Goal: Check status: Check status

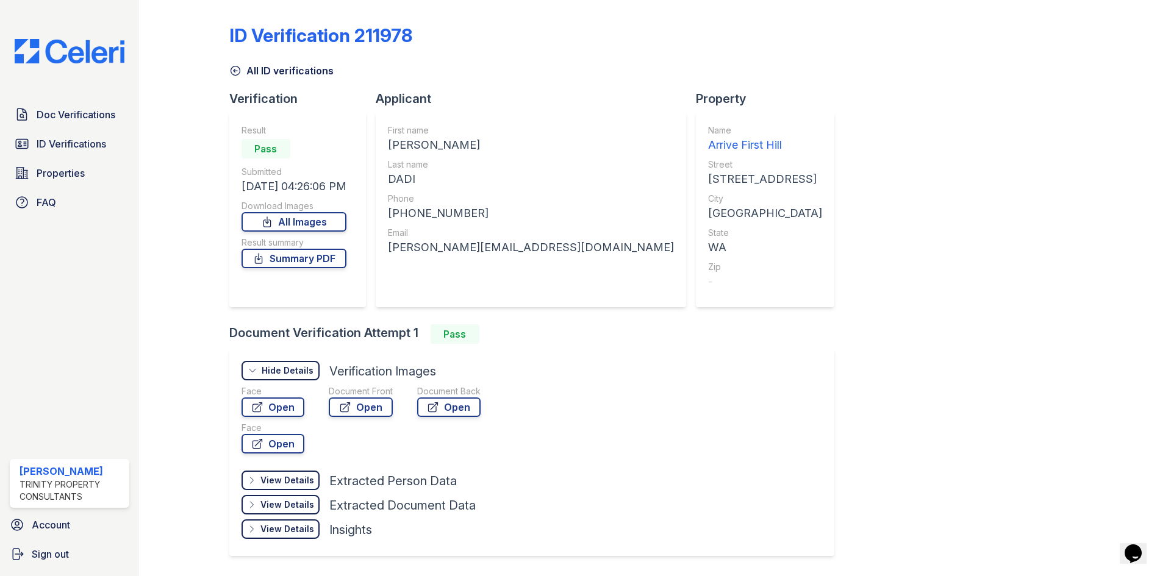
drag, startPoint x: 70, startPoint y: 147, endPoint x: 171, endPoint y: 205, distance: 117.5
click at [70, 147] on span "ID Verifications" at bounding box center [72, 144] width 70 height 15
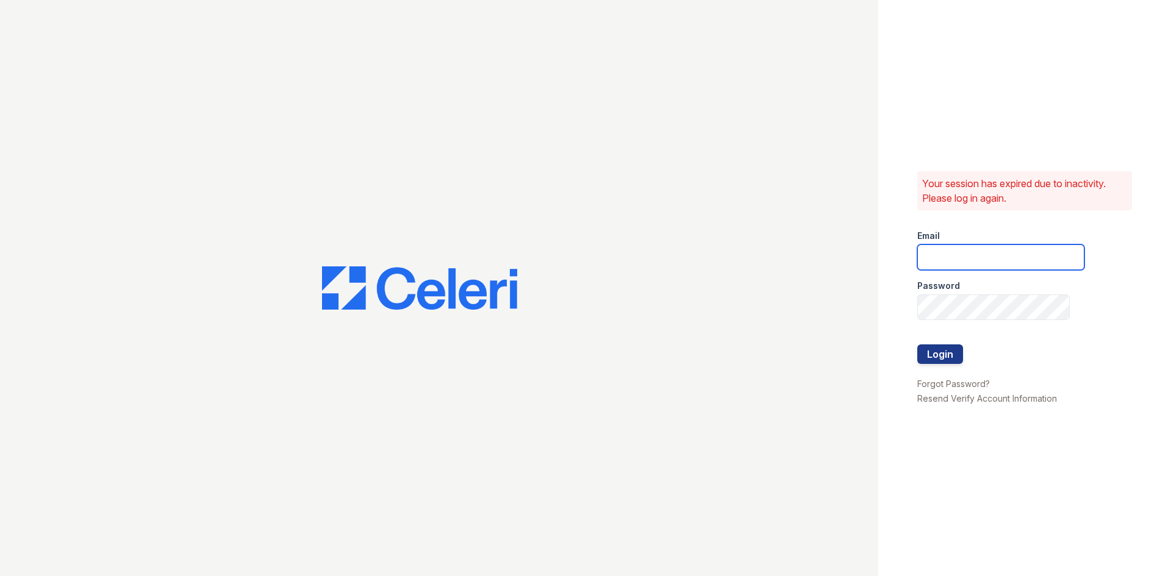
click at [979, 251] on input "email" at bounding box center [1000, 258] width 167 height 26
type input "[EMAIL_ADDRESS][DOMAIN_NAME]"
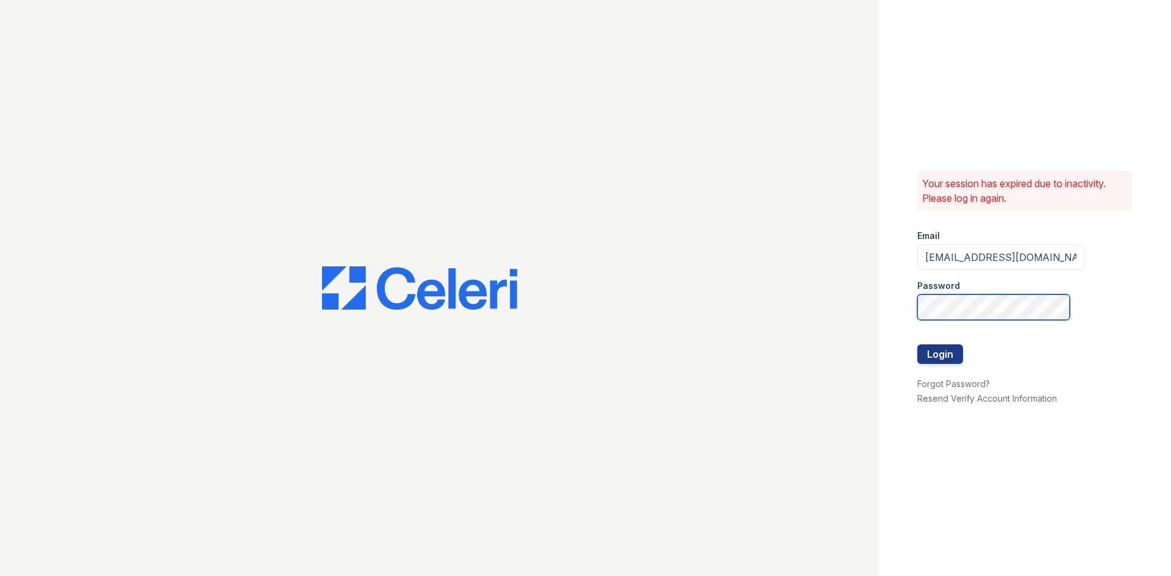
click at [917, 345] on button "Login" at bounding box center [940, 355] width 46 height 20
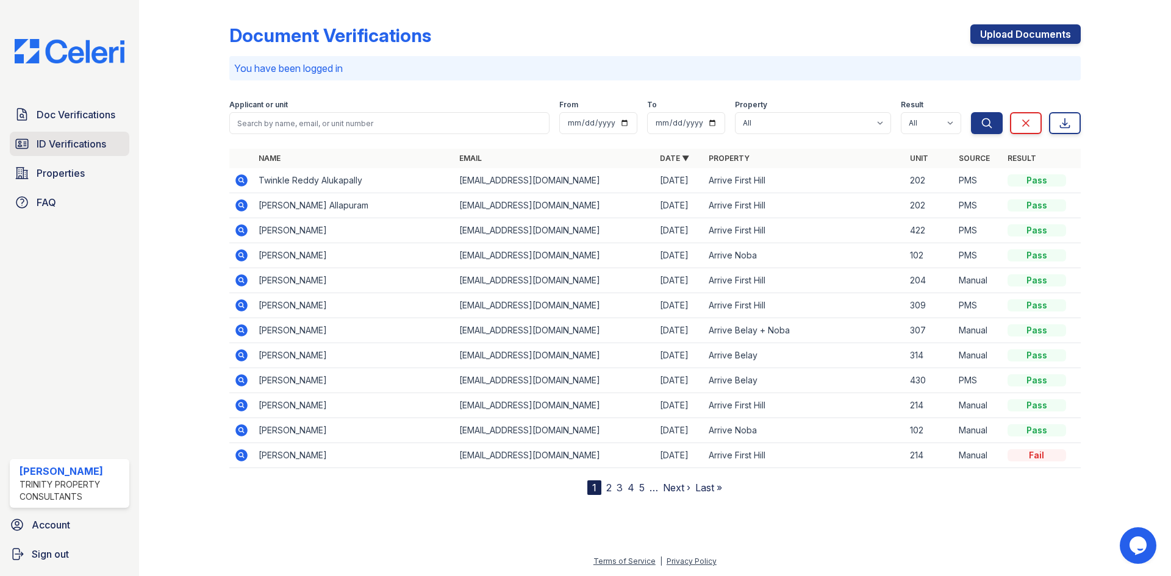
click at [77, 144] on span "ID Verifications" at bounding box center [72, 144] width 70 height 15
